Goal: Task Accomplishment & Management: Manage account settings

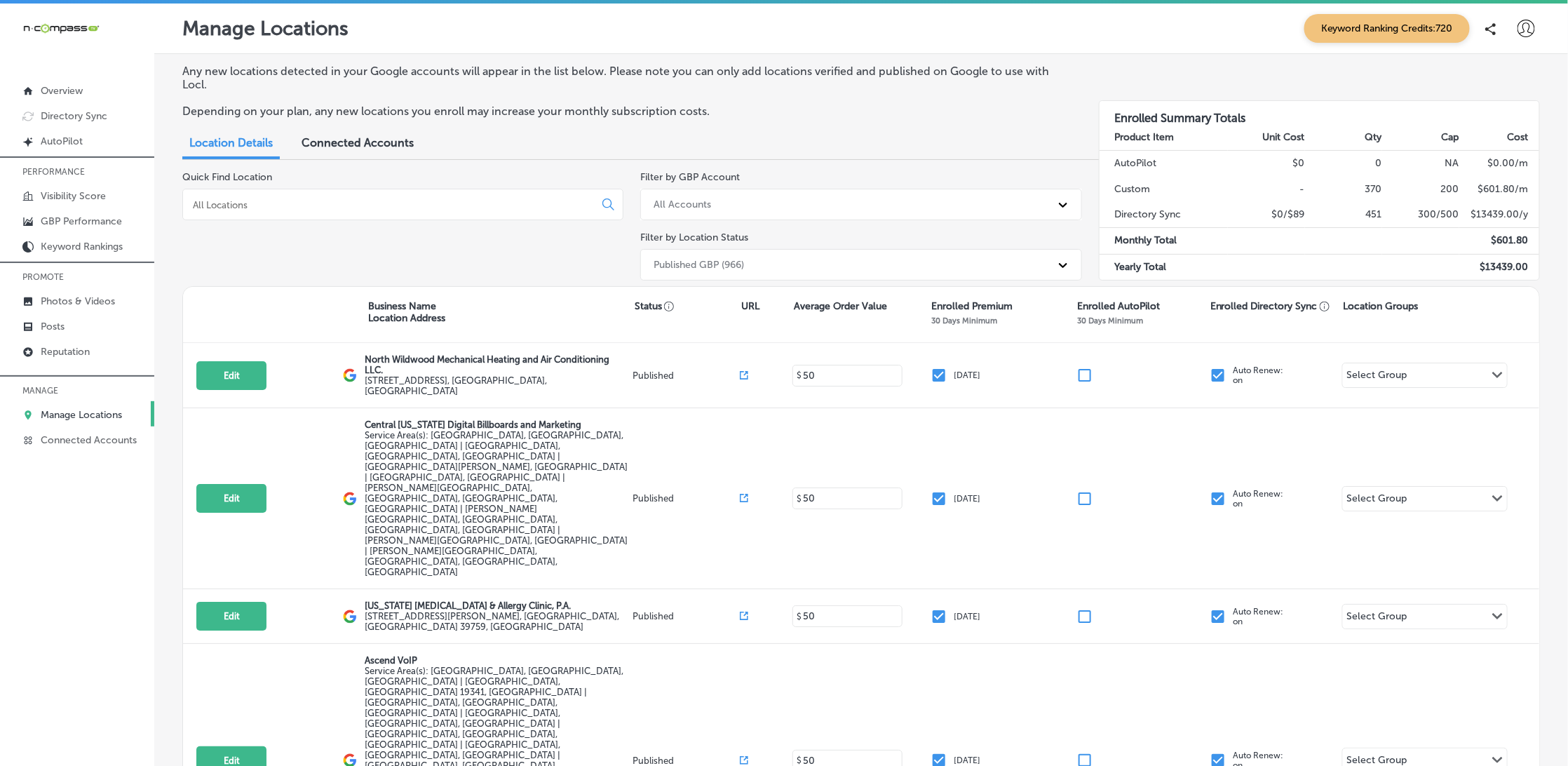
click at [243, 219] on div at bounding box center [403, 204] width 441 height 32
click at [239, 199] on input at bounding box center [391, 205] width 400 height 13
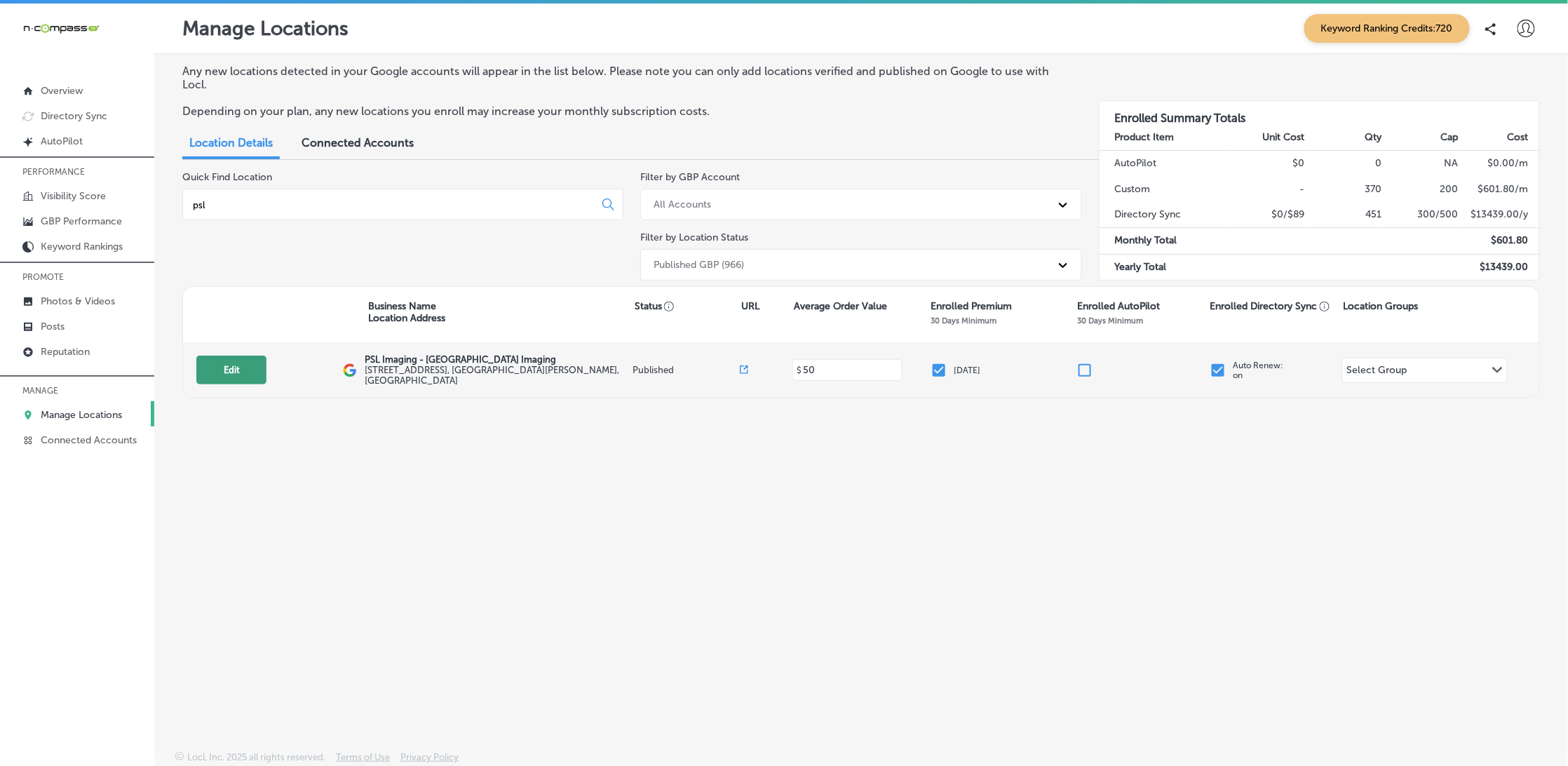
type input "psl"
click at [242, 374] on button "Edit" at bounding box center [231, 370] width 70 height 29
select select "US"
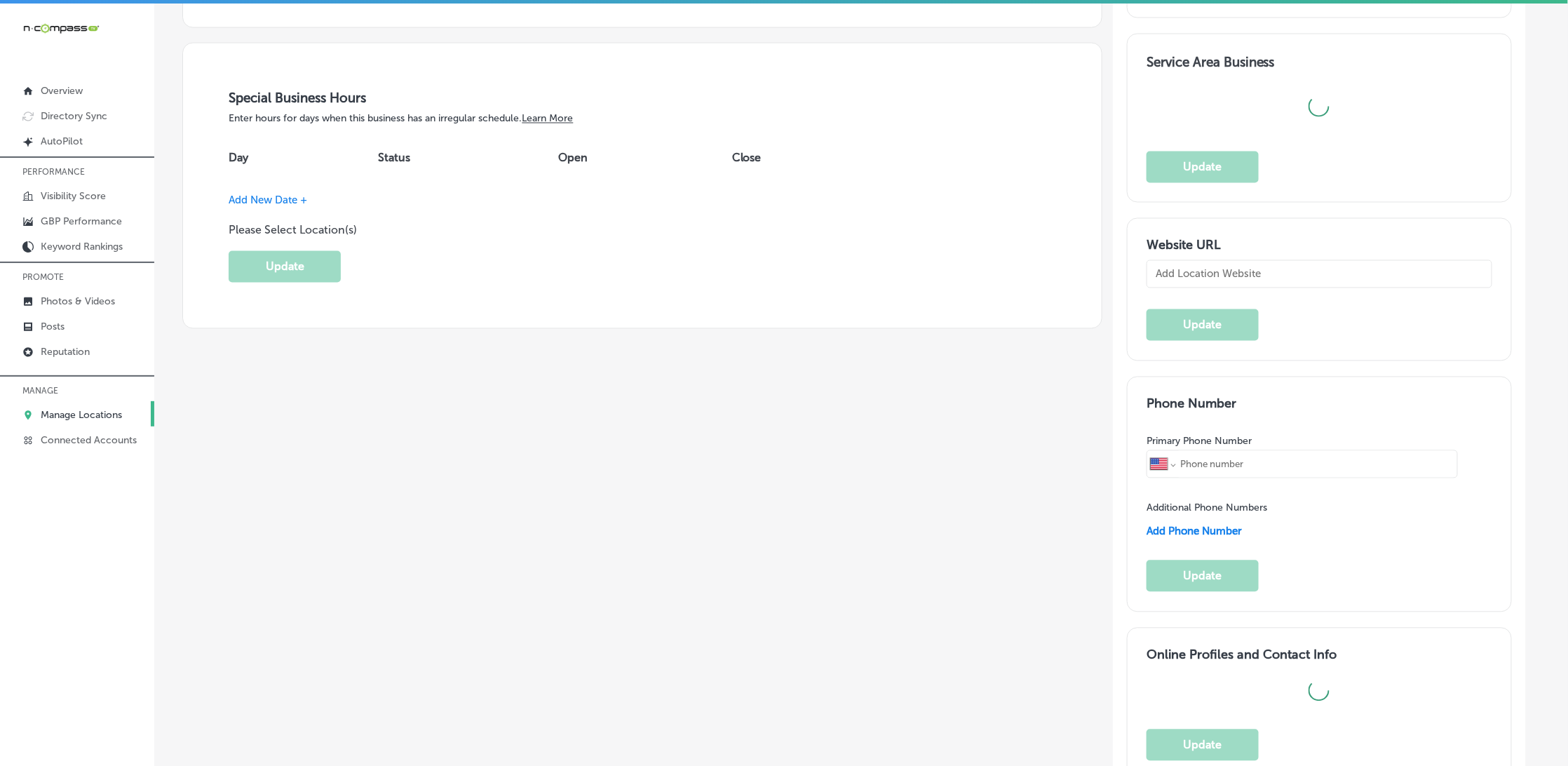
scroll to position [1349, 0]
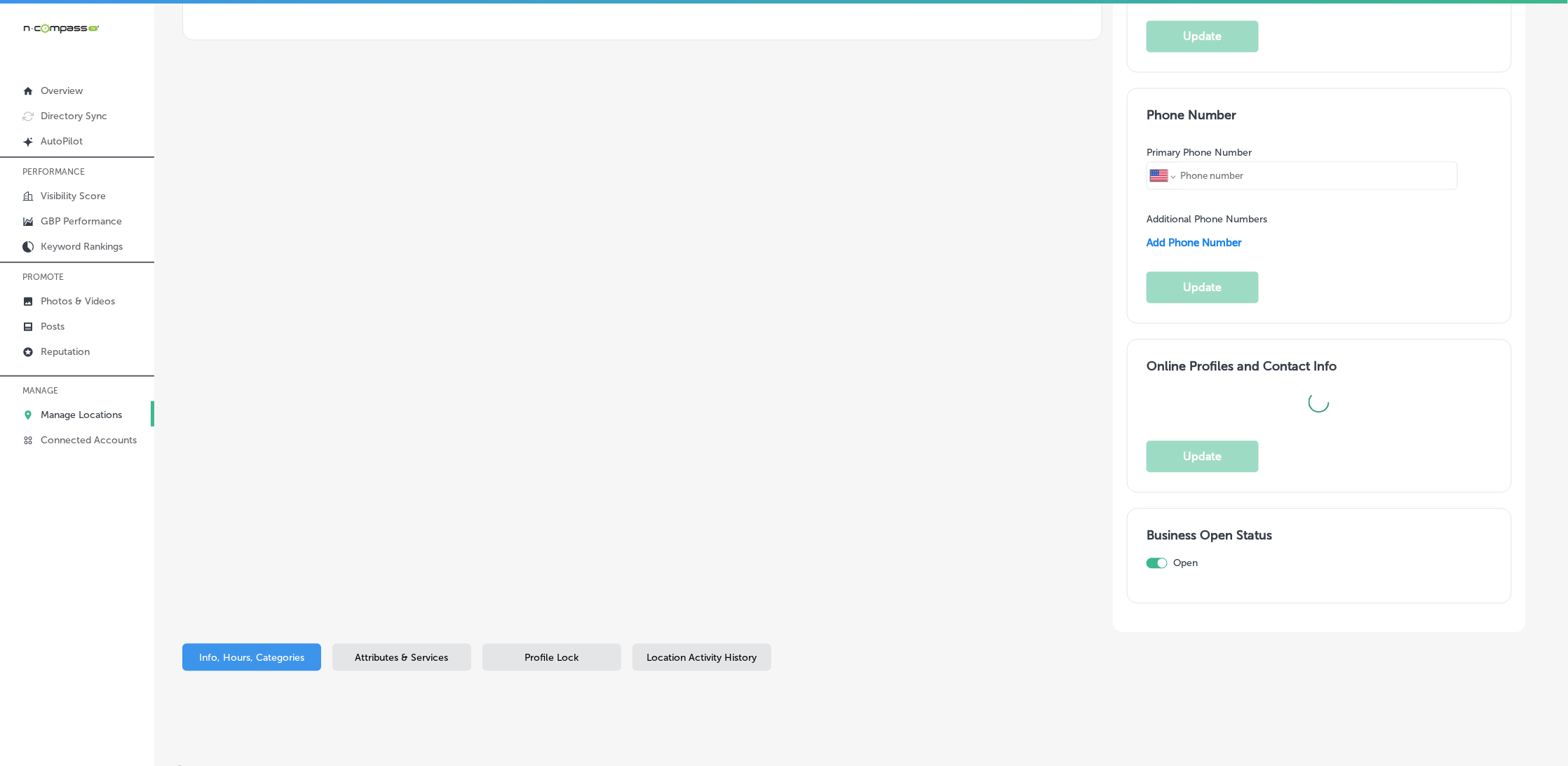
type input "PSL Imaging - [GEOGRAPHIC_DATA] Imaging"
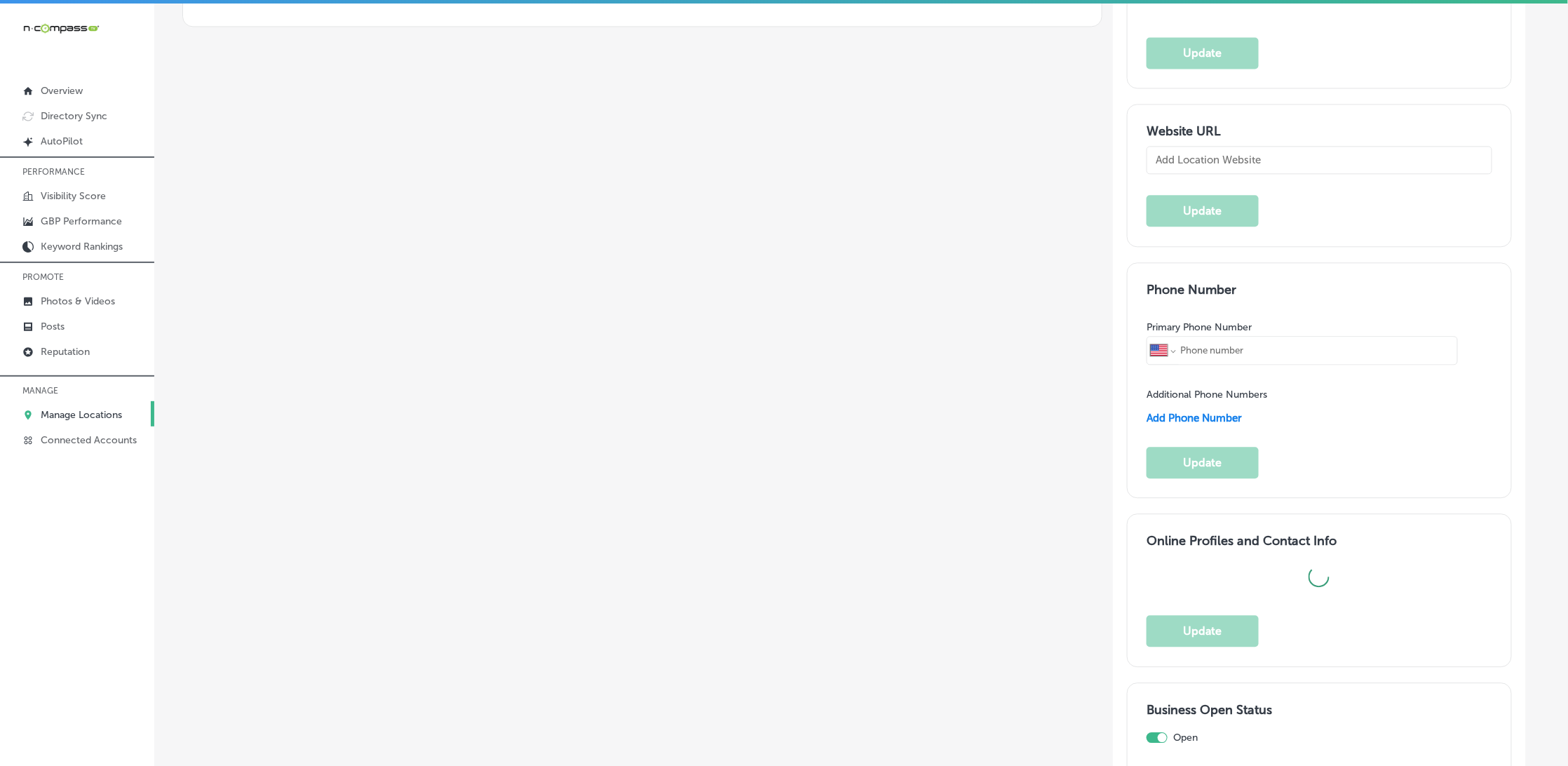
scroll to position [3, 0]
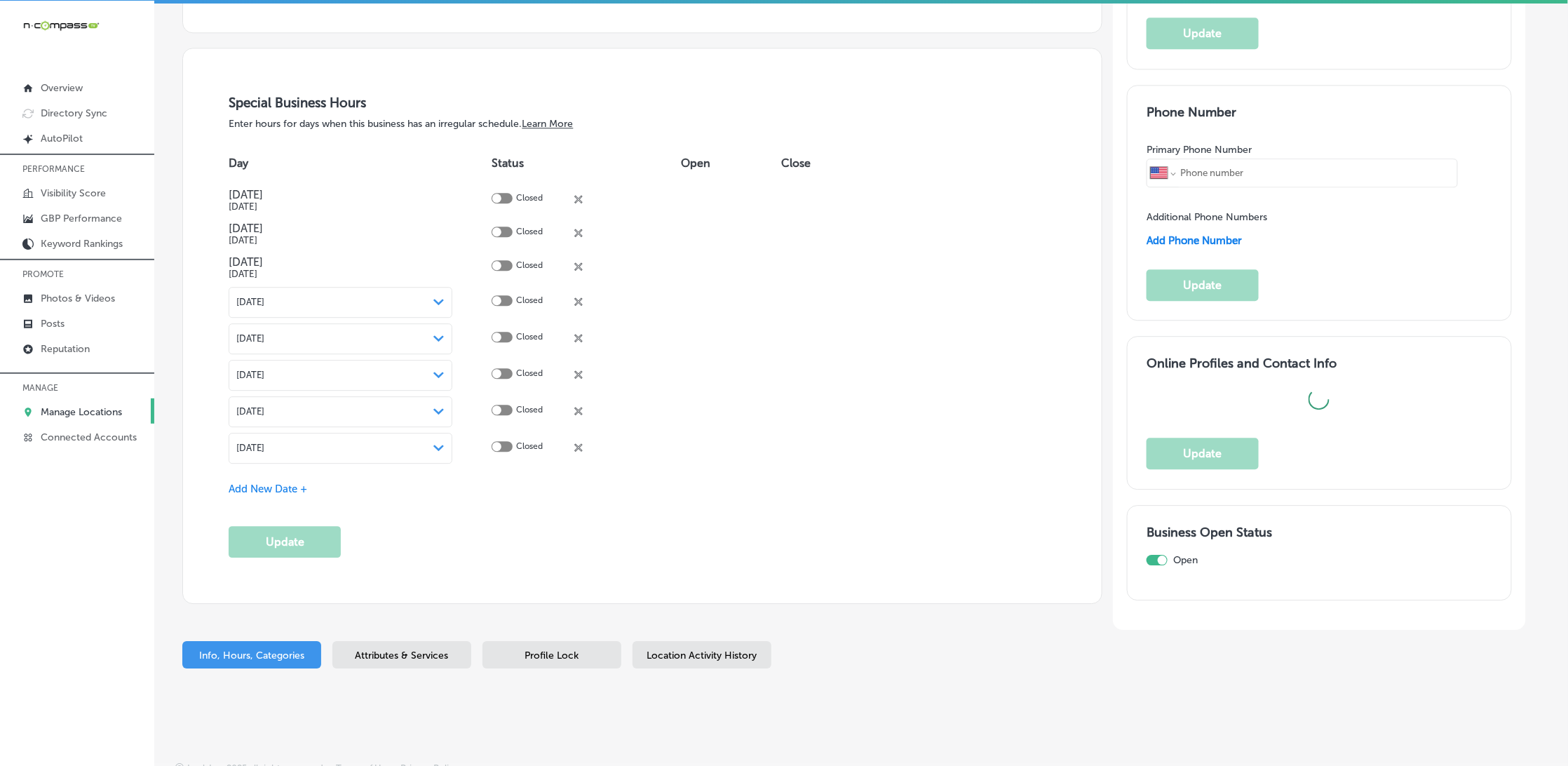
type input "[URL][DOMAIN_NAME]"
type input "[PHONE_NUMBER]"
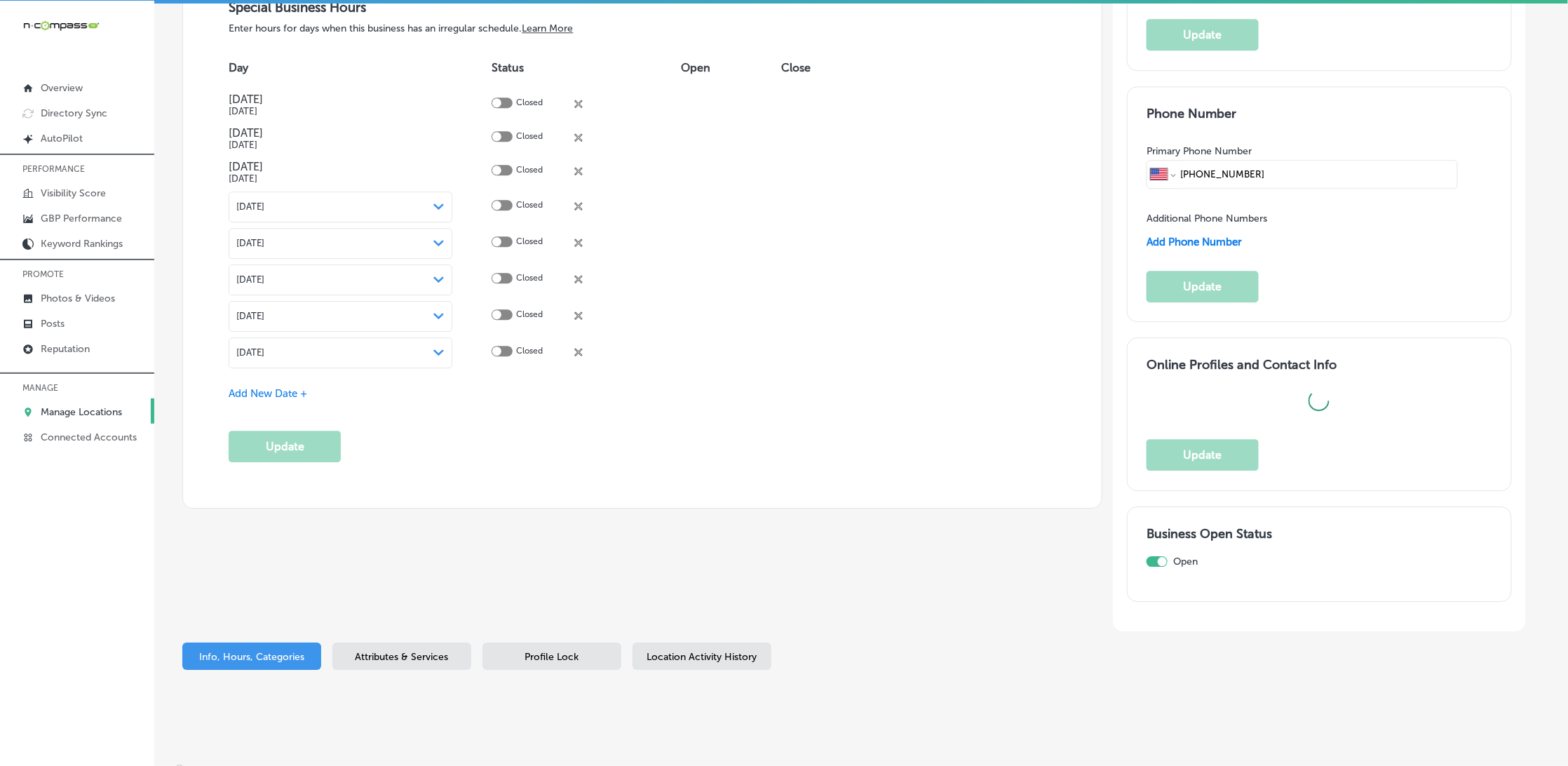
checkbox input "true"
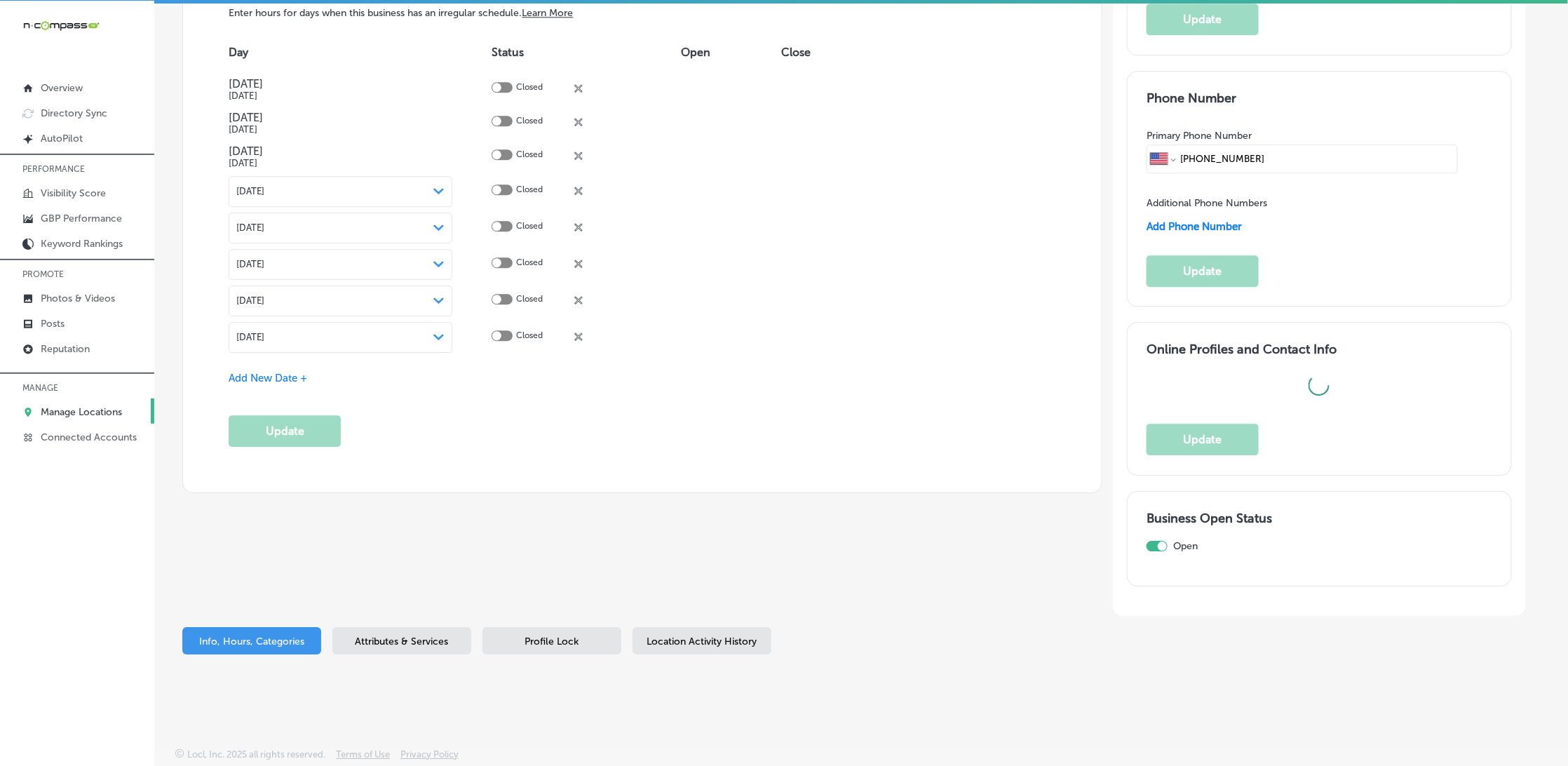
type textarea "PSL Imaging in [GEOGRAPHIC_DATA][PERSON_NAME], [GEOGRAPHIC_DATA], is your trust…"
type input "[STREET_ADDRESS]"
type input "[GEOGRAPHIC_DATA][PERSON_NAME]"
type input "34953"
type input "US"
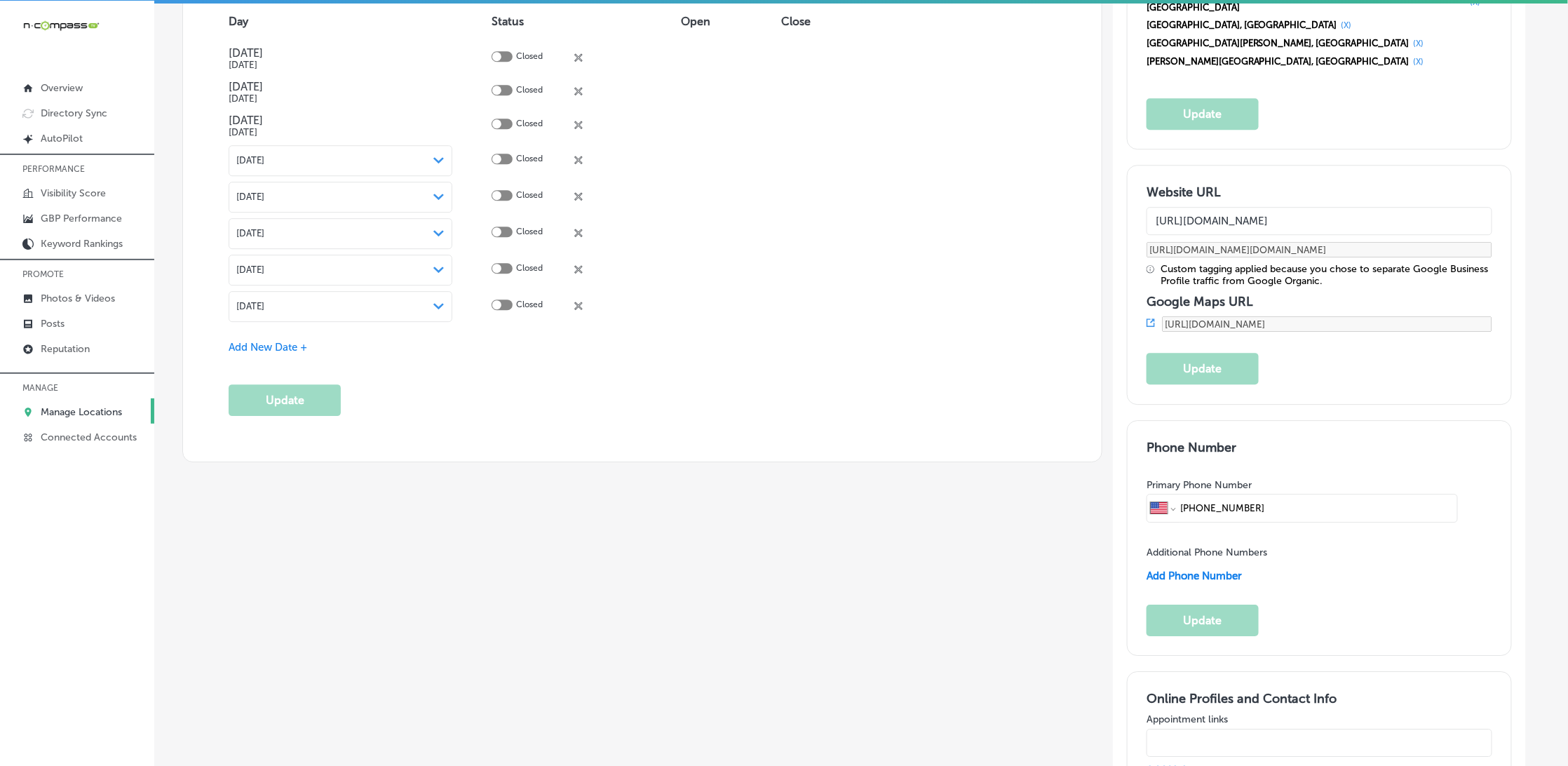
scroll to position [1662, 0]
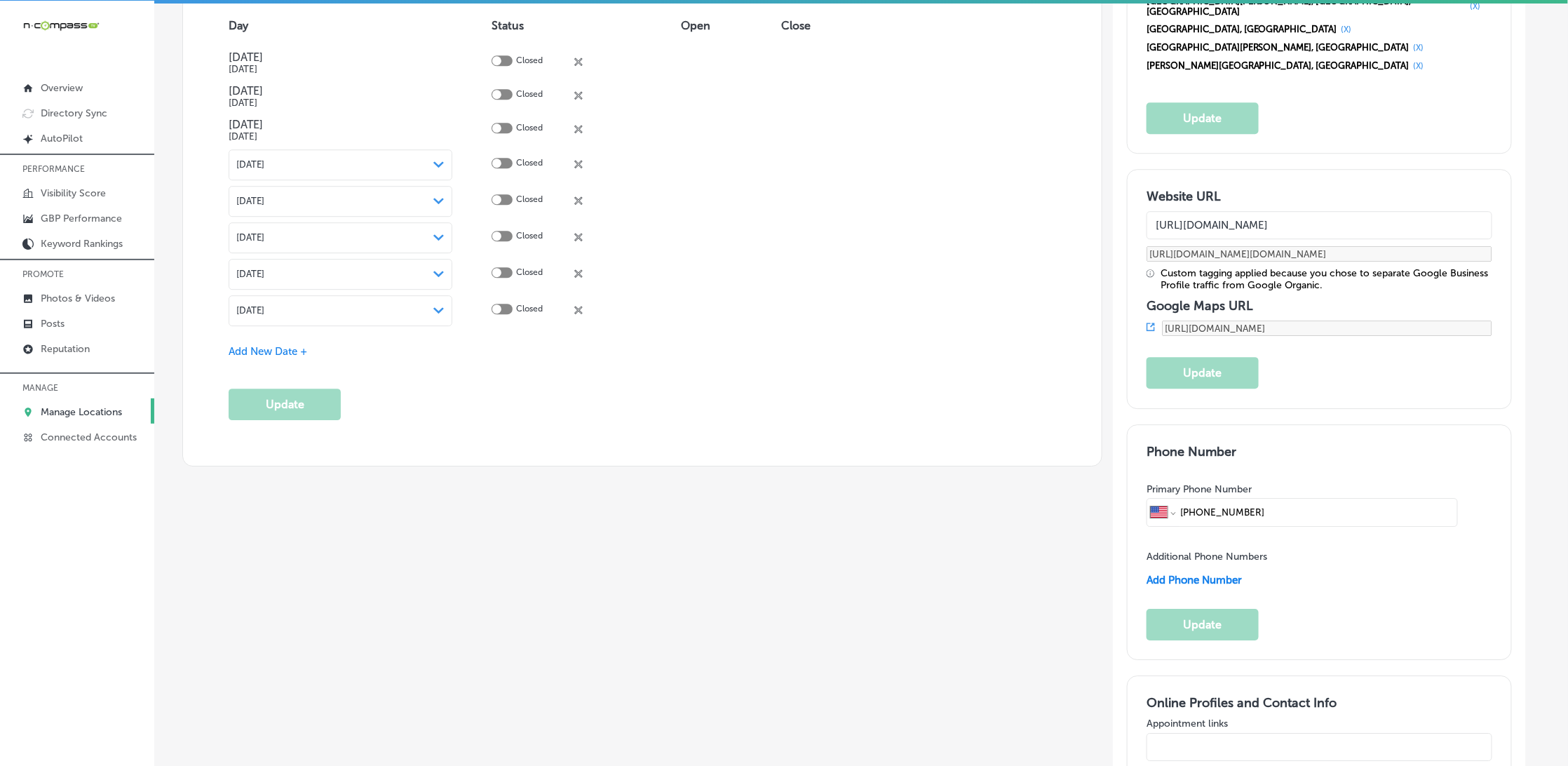
click at [475, 431] on div "Special Business Hours Enter hours for days when this business has an irregular…" at bounding box center [642, 189] width 919 height 554
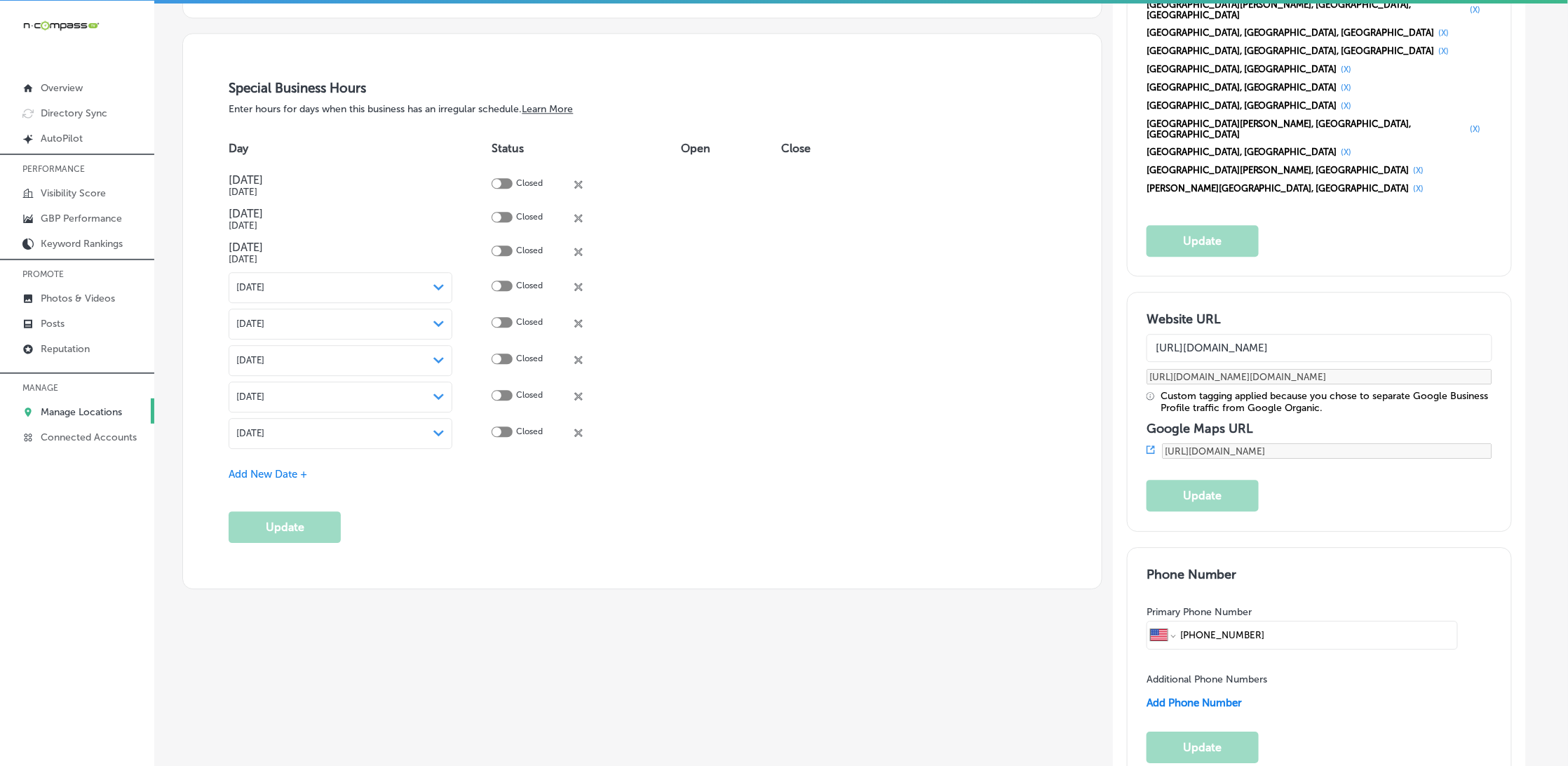
scroll to position [1538, 0]
click at [580, 179] on div "close Created with Sketch." at bounding box center [578, 183] width 9 height 9
click at [316, 517] on button "Update" at bounding box center [285, 528] width 113 height 32
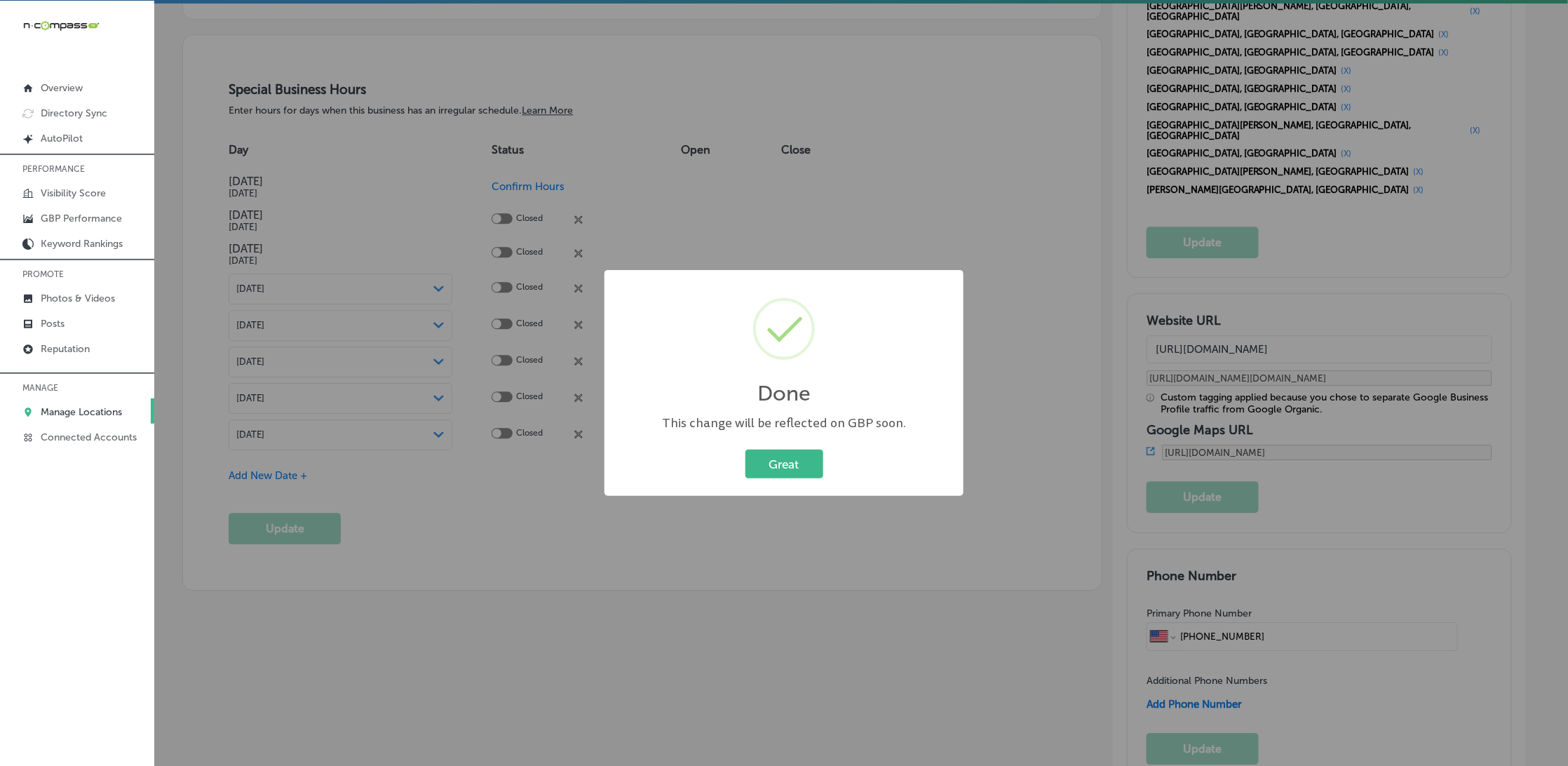
click at [786, 444] on div "Done × This change will be reflected on GBP soon. Great Cancel" at bounding box center [784, 384] width 359 height 227
click at [776, 463] on button "Great" at bounding box center [784, 464] width 78 height 29
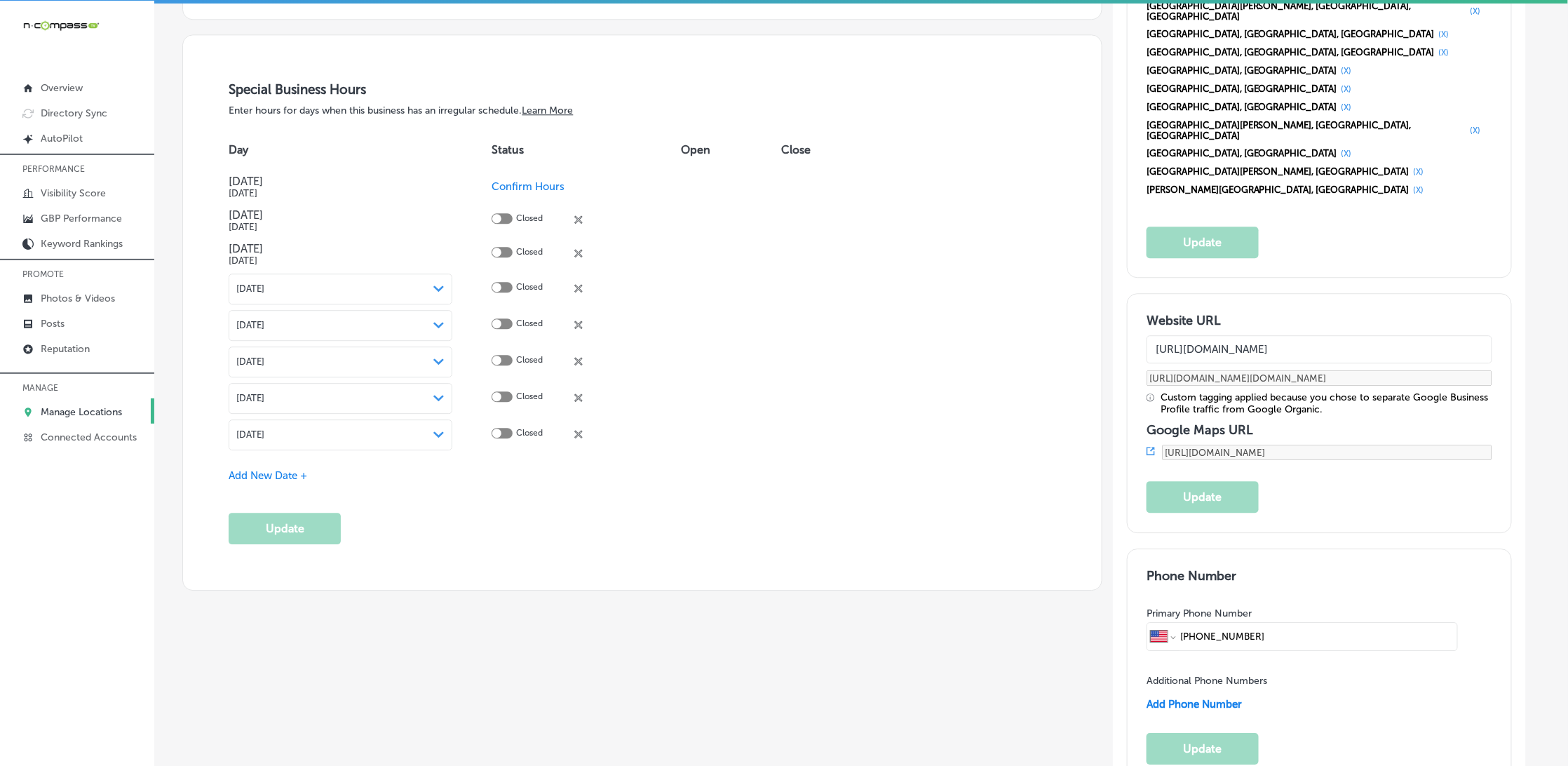
click at [578, 430] on icon at bounding box center [578, 434] width 9 height 9
click at [581, 393] on icon "close Created with Sketch." at bounding box center [578, 398] width 9 height 9
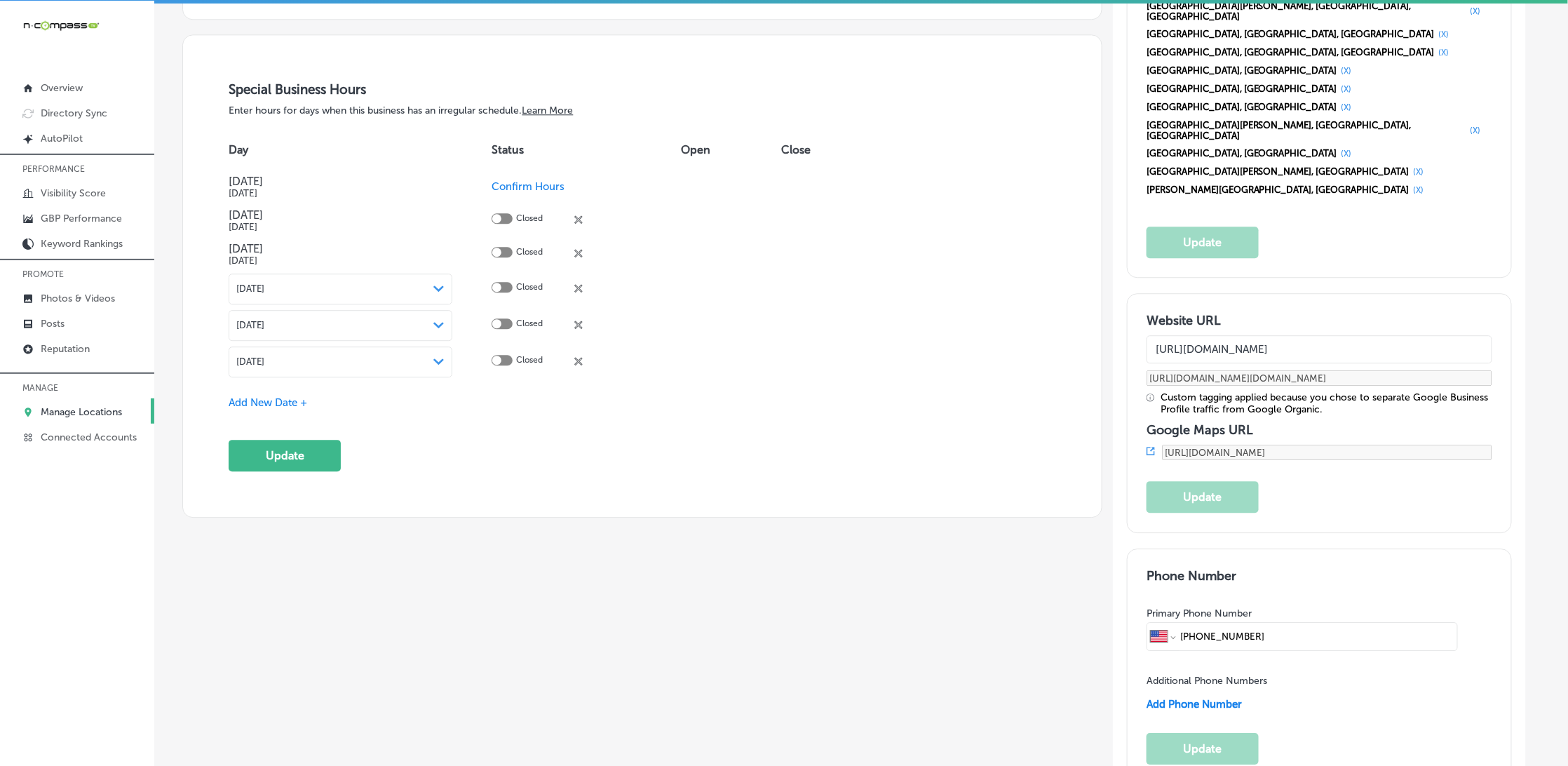
drag, startPoint x: 576, startPoint y: 350, endPoint x: 583, endPoint y: 322, distance: 28.9
click at [577, 357] on icon "close Created with Sketch." at bounding box center [578, 361] width 9 height 9
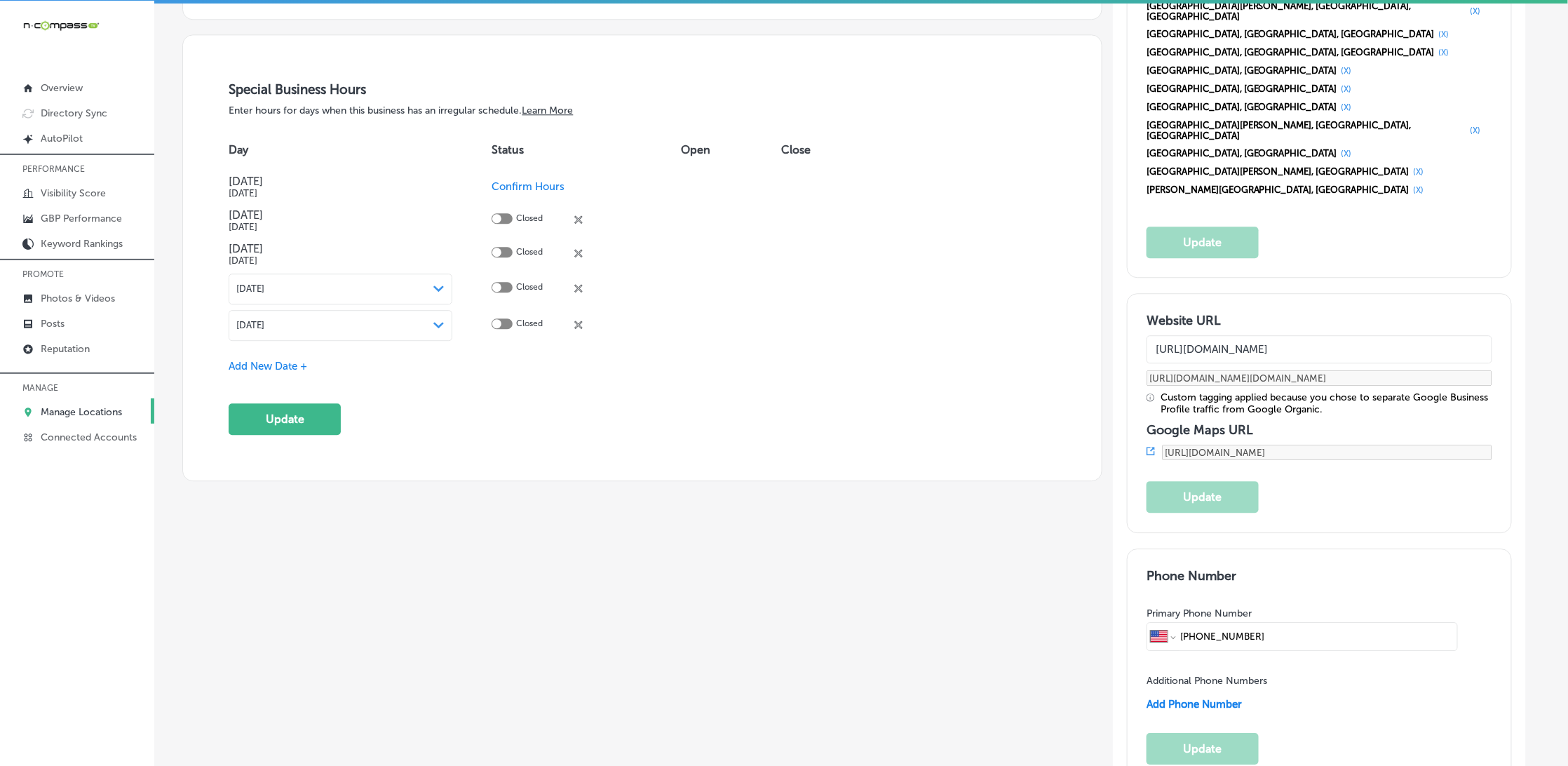
click at [581, 321] on icon "close Created with Sketch." at bounding box center [578, 325] width 9 height 9
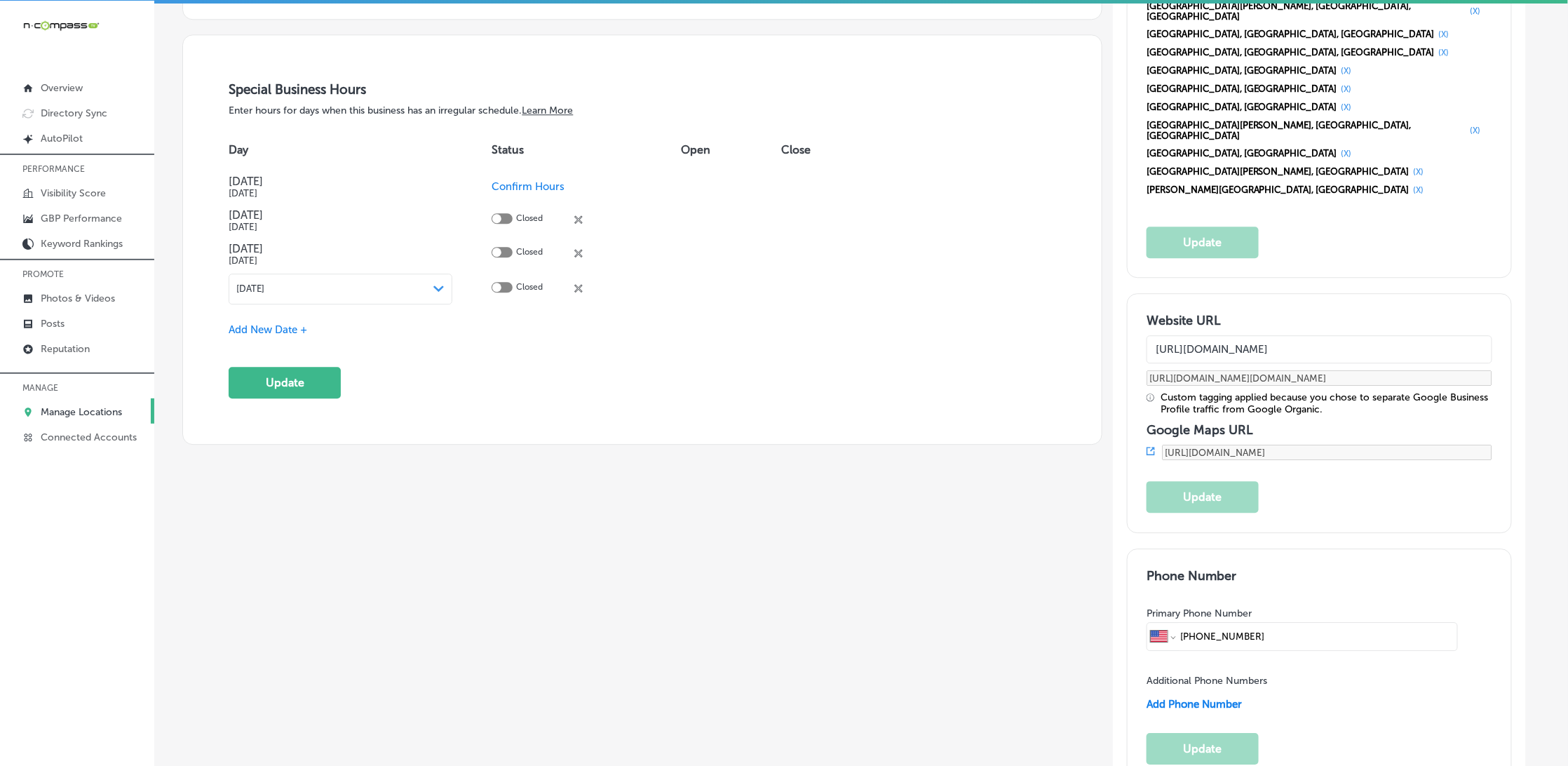
drag, startPoint x: 578, startPoint y: 282, endPoint x: 578, endPoint y: 271, distance: 11.0
click at [578, 284] on icon "close Created with Sketch." at bounding box center [578, 288] width 9 height 9
click at [258, 287] on span "Add New Date +" at bounding box center [268, 293] width 78 height 13
click at [580, 284] on icon "close Created with Sketch." at bounding box center [578, 288] width 9 height 9
drag, startPoint x: 498, startPoint y: 361, endPoint x: 456, endPoint y: 349, distance: 43.7
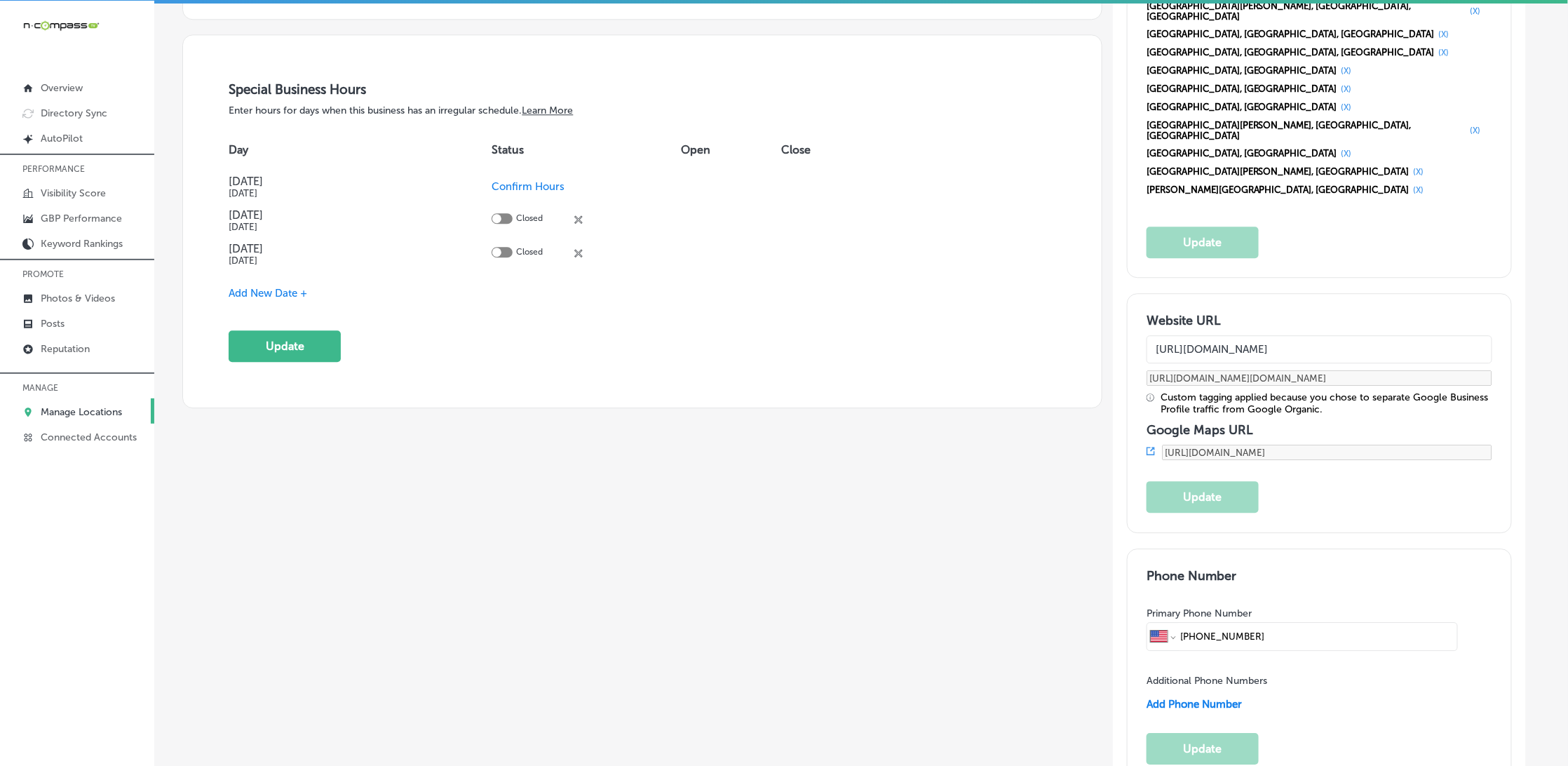
click at [495, 357] on div "Special Business Hours Enter hours for days when this business has an irregular…" at bounding box center [642, 221] width 919 height 373
click at [303, 316] on div "Special Business Hours Enter hours for days when this business has an irregular…" at bounding box center [642, 221] width 827 height 281
click at [303, 330] on button "Update" at bounding box center [285, 345] width 113 height 32
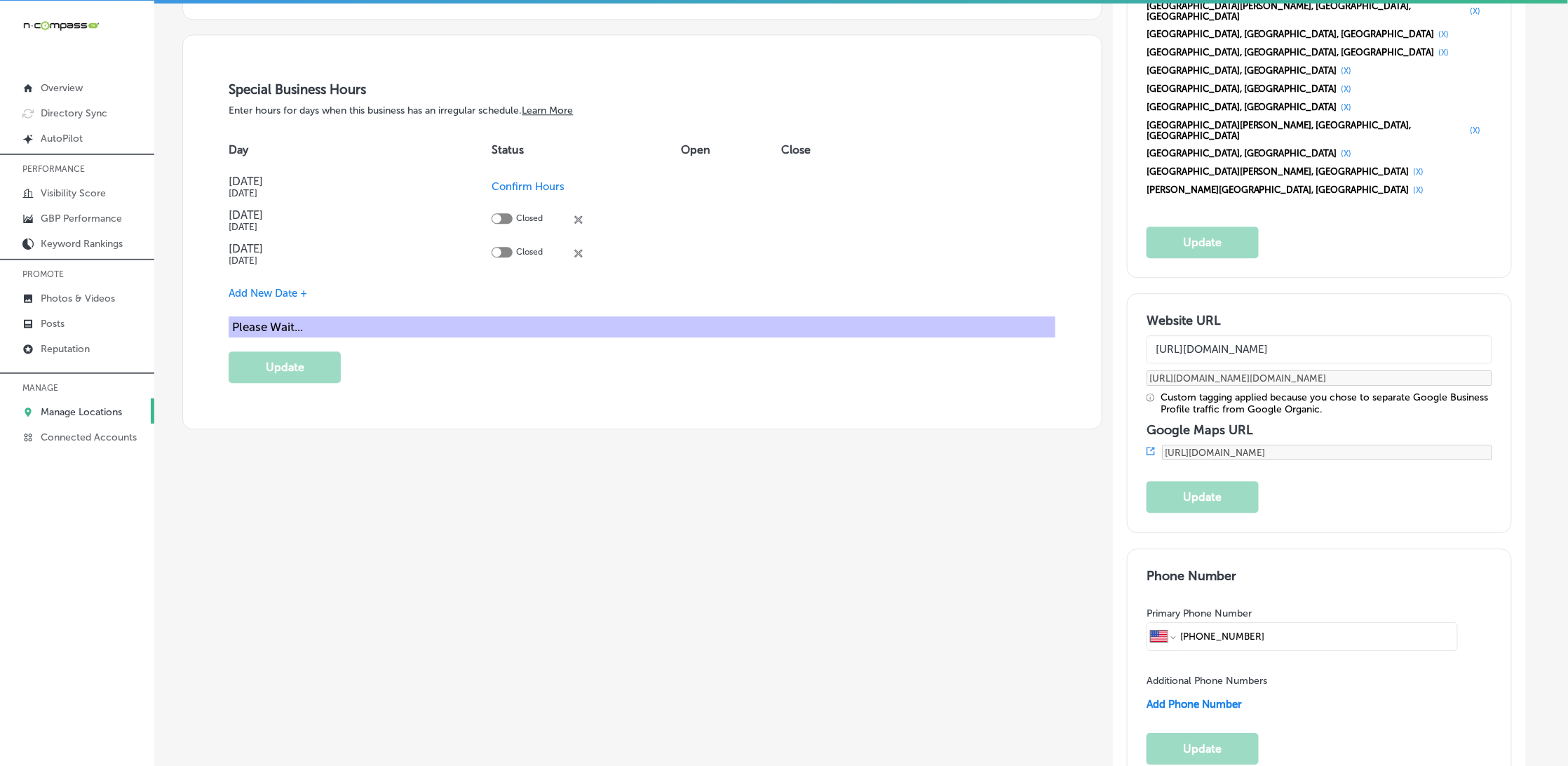
click at [632, 377] on div "Special Business Hours Enter hours for days when this business has an irregular…" at bounding box center [642, 231] width 919 height 393
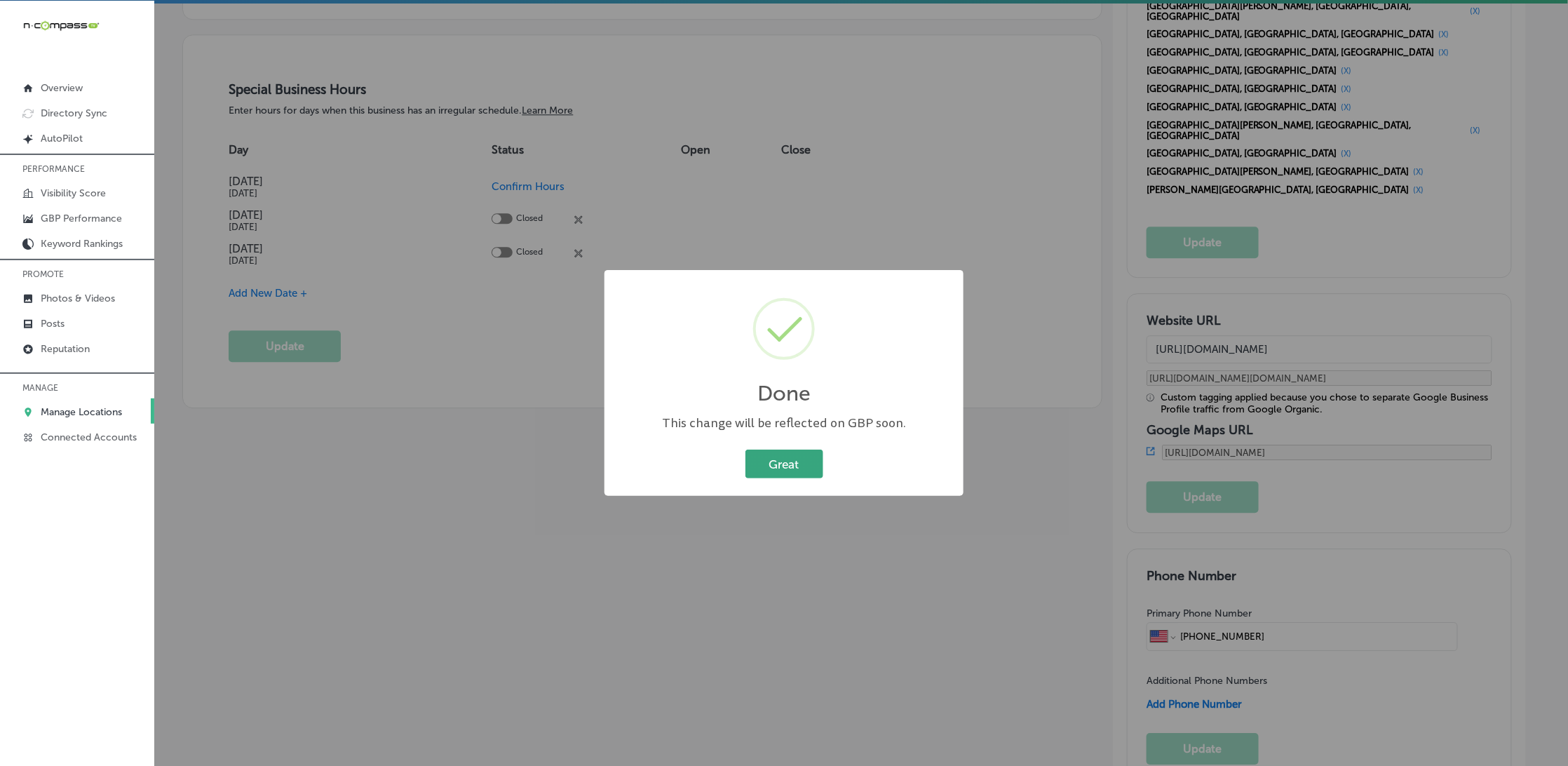
click at [781, 459] on button "Great" at bounding box center [784, 464] width 78 height 29
